Goal: Find specific page/section: Find specific page/section

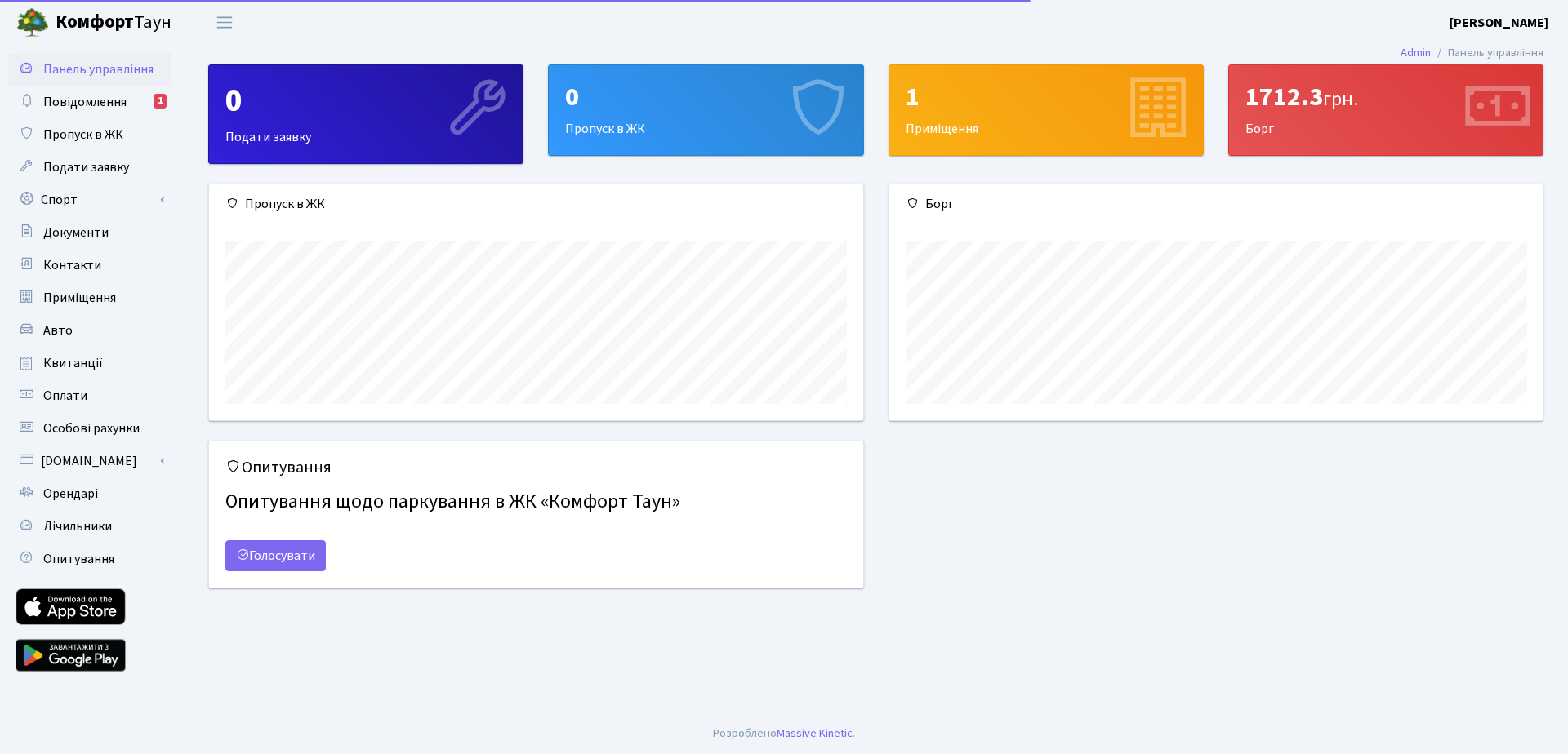
scroll to position [236, 653]
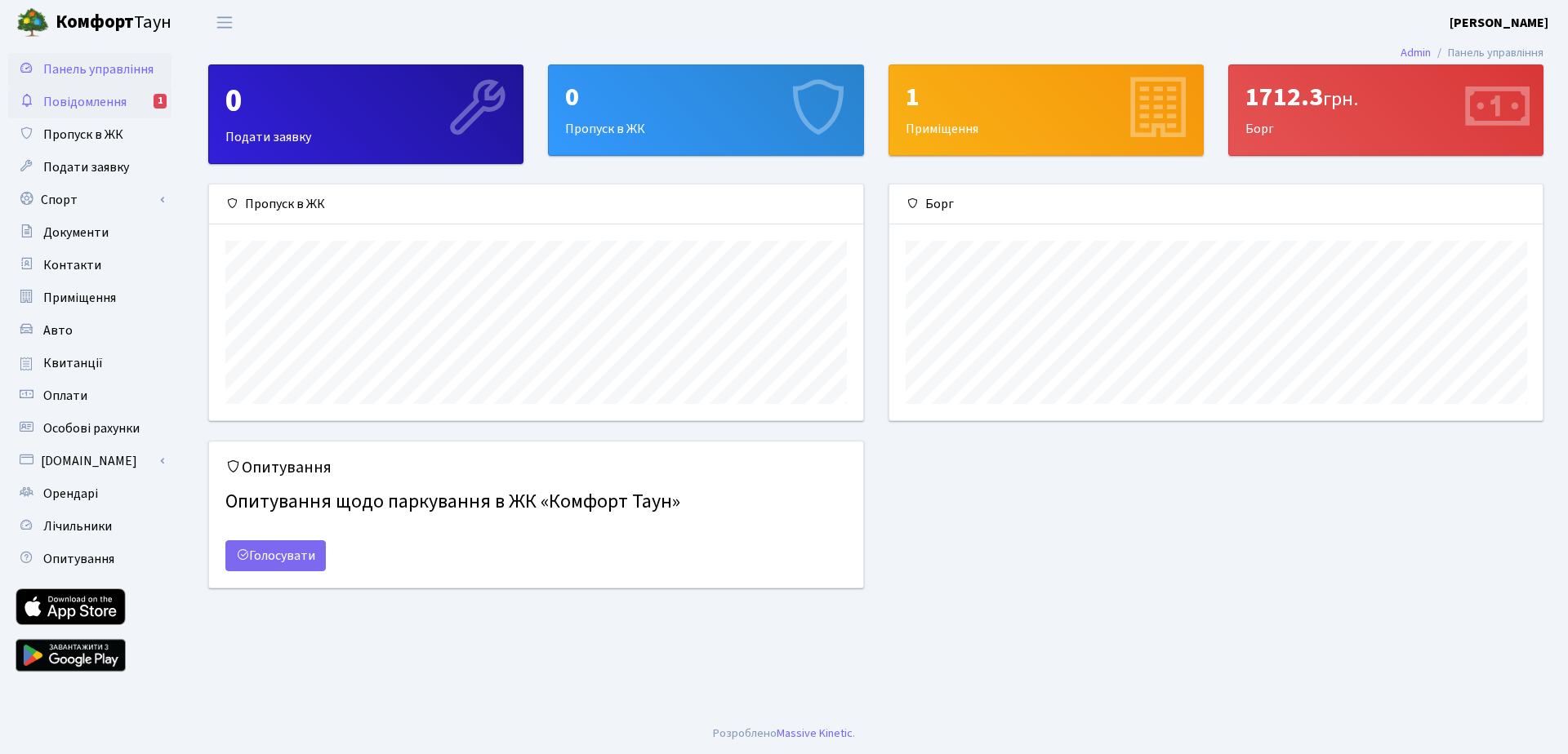
click at [107, 110] on span "Повідомлення" at bounding box center [85, 102] width 83 height 18
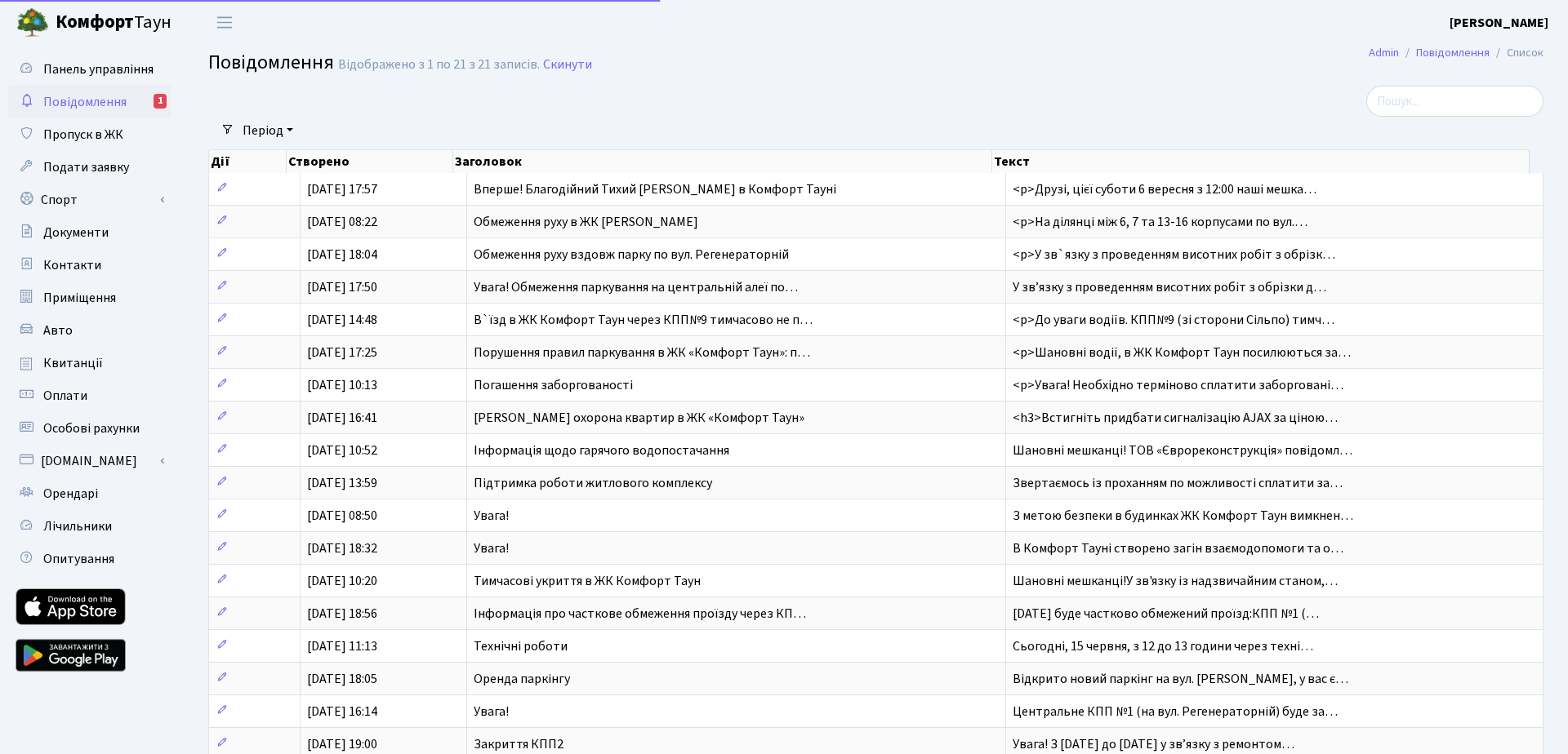
select select "25"
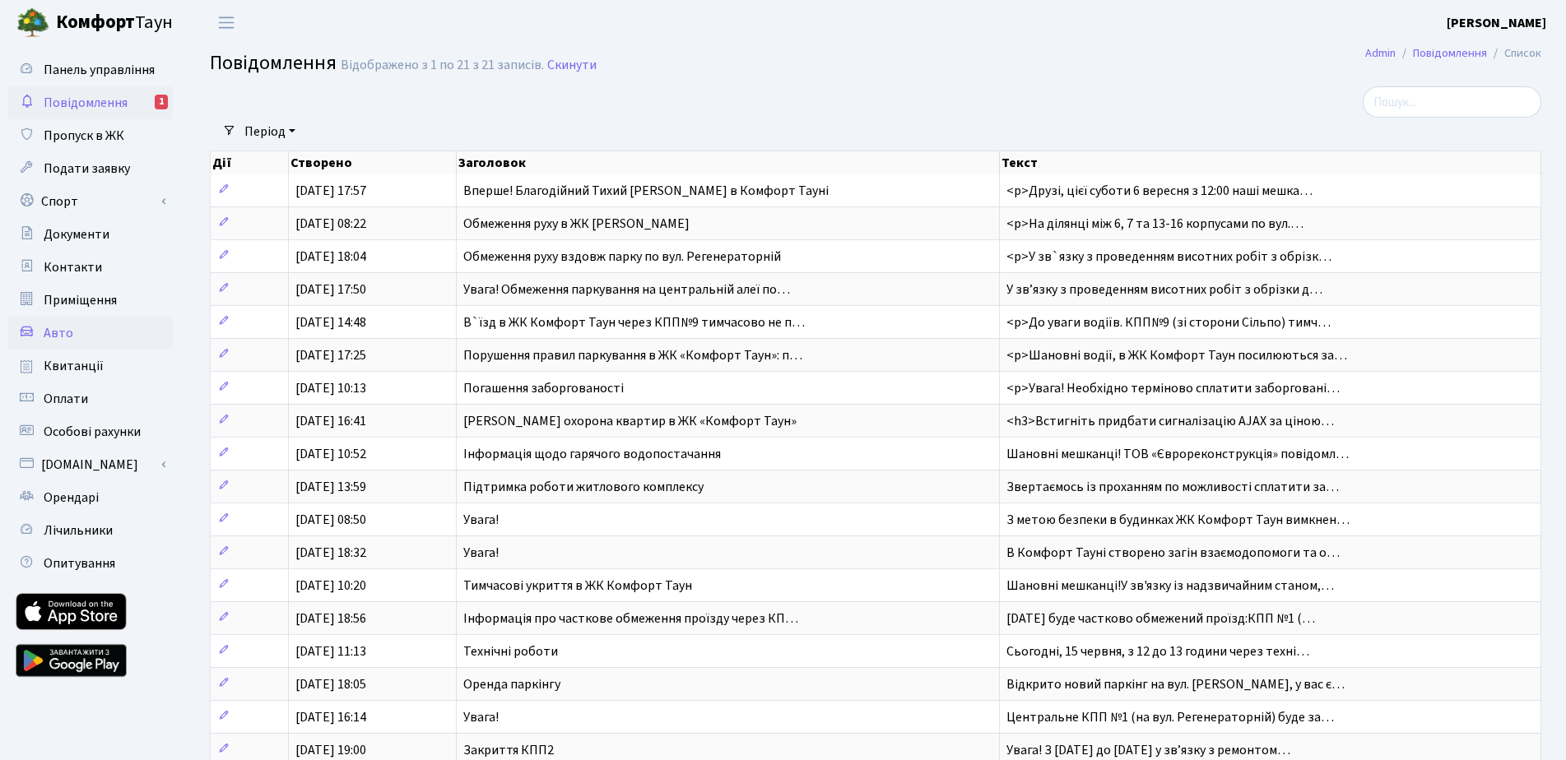
click at [59, 337] on span "Авто" at bounding box center [59, 333] width 30 height 18
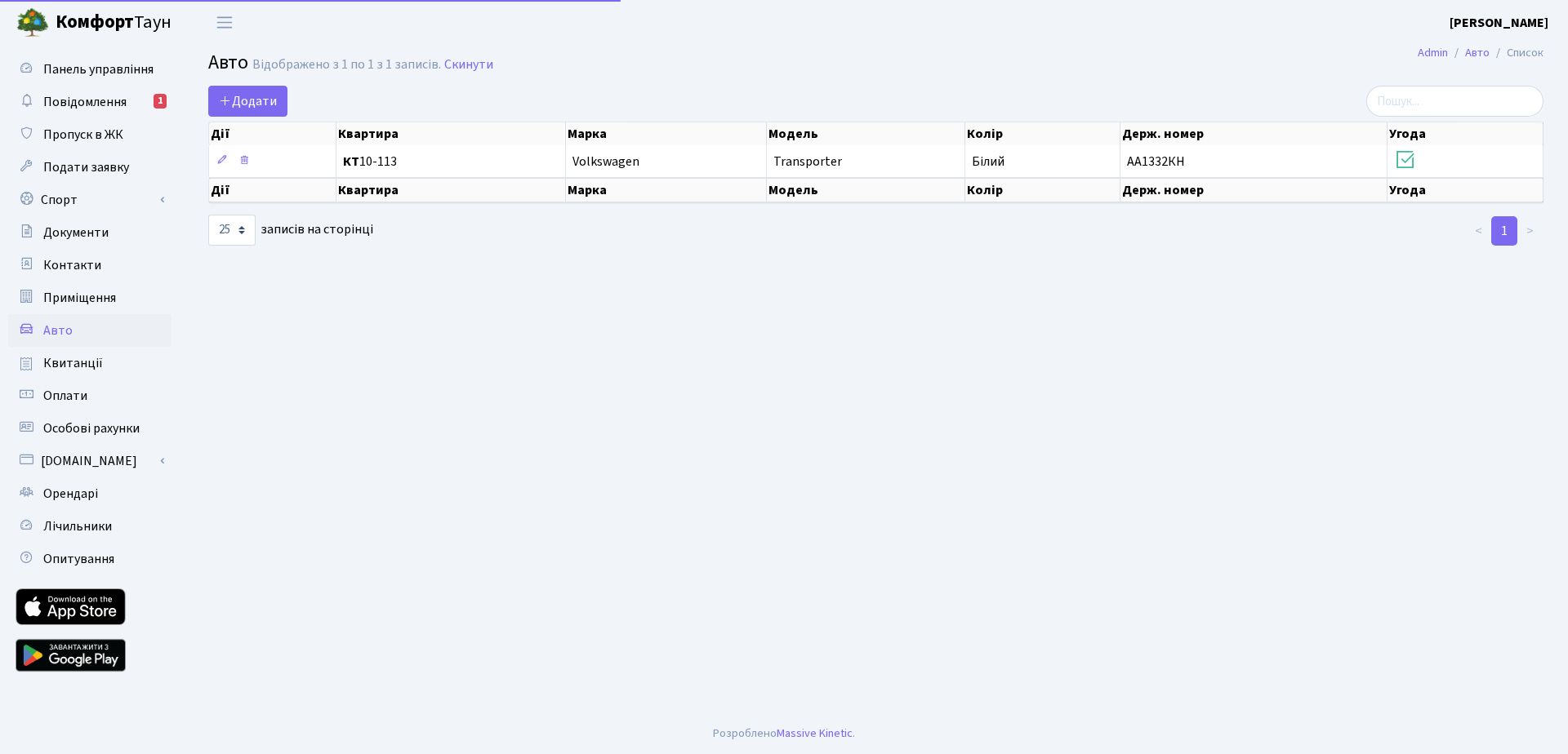
select select "25"
click at [37, 366] on link "Квитанції" at bounding box center [89, 363] width 164 height 33
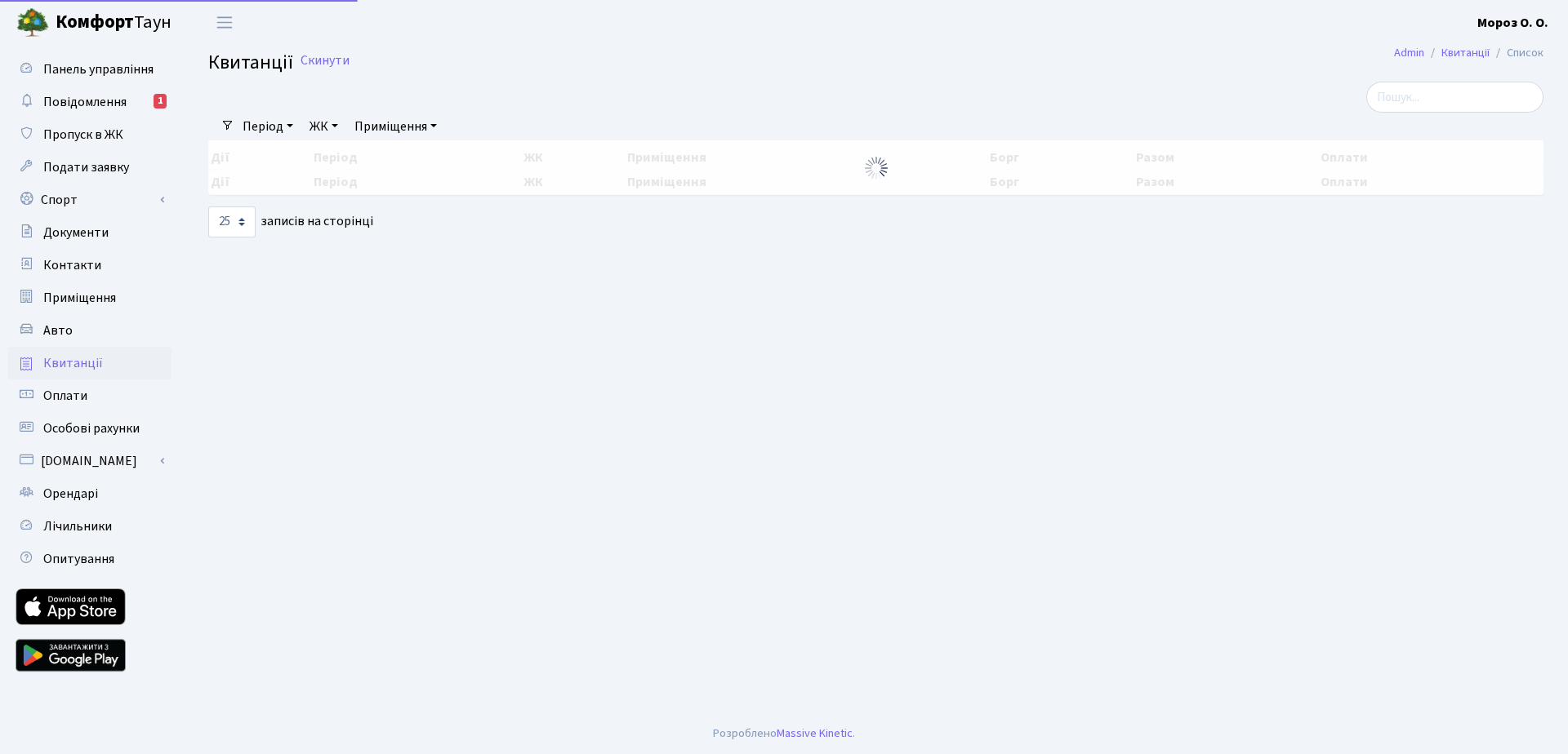
select select "25"
